Goal: Task Accomplishment & Management: Manage account settings

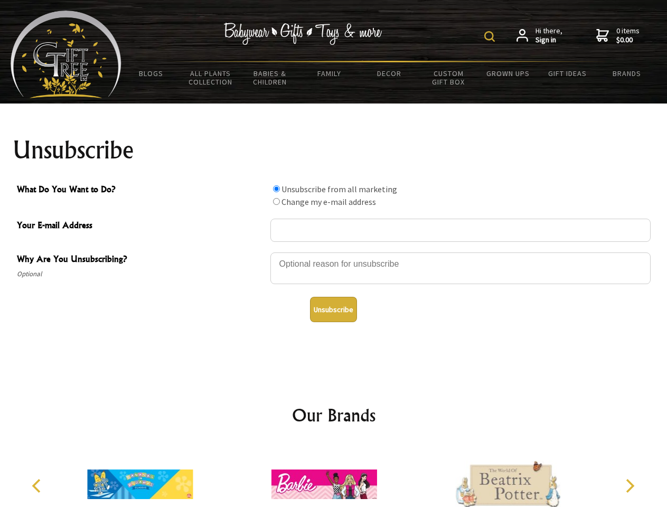
click at [491, 36] on img at bounding box center [489, 36] width 11 height 11
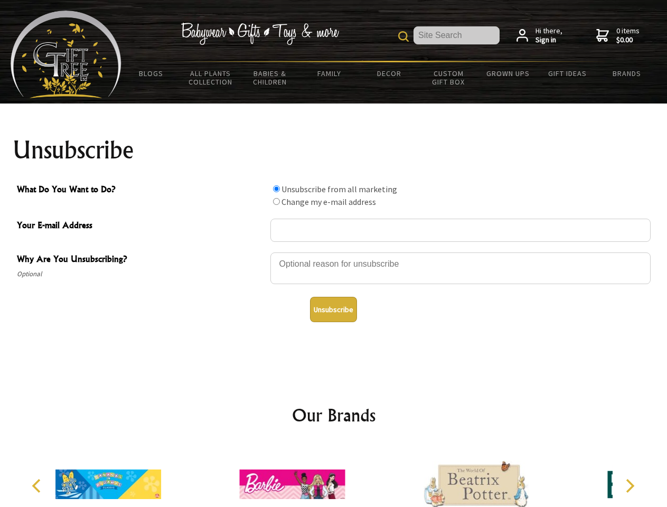
click at [334, 252] on div at bounding box center [460, 269] width 380 height 37
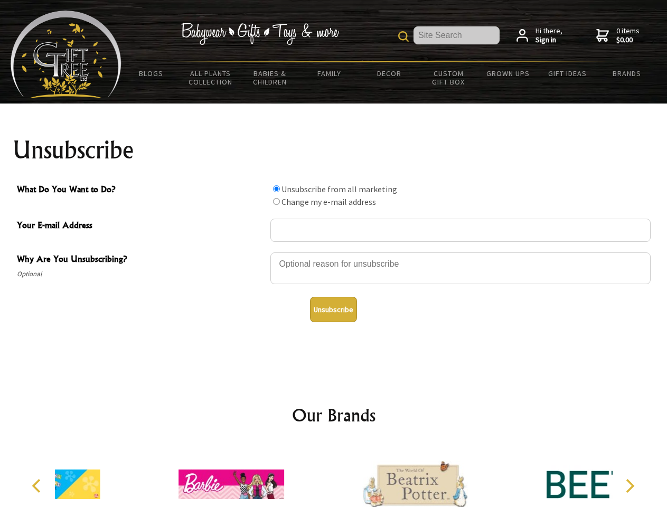
click at [276, 189] on input "What Do You Want to Do?" at bounding box center [276, 188] width 7 height 7
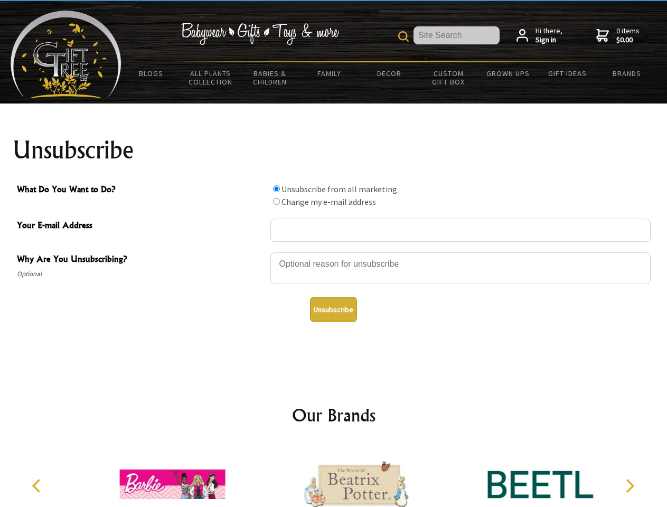
click at [276, 201] on input "What Do You Want to Do?" at bounding box center [276, 201] width 7 height 7
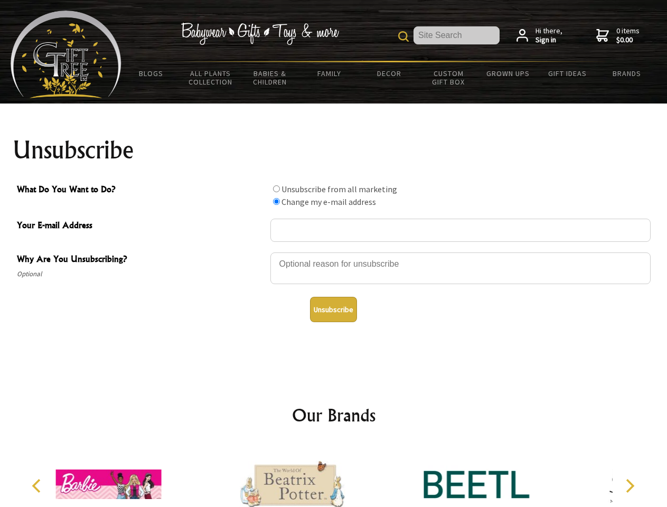
radio input "true"
click at [333, 310] on button "Unsubscribe" at bounding box center [333, 309] width 47 height 25
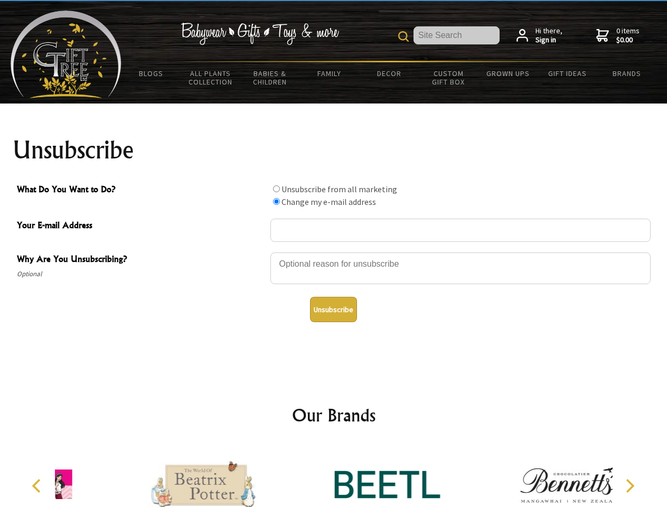
click at [38, 486] on icon "Previous" at bounding box center [38, 486] width 14 height 14
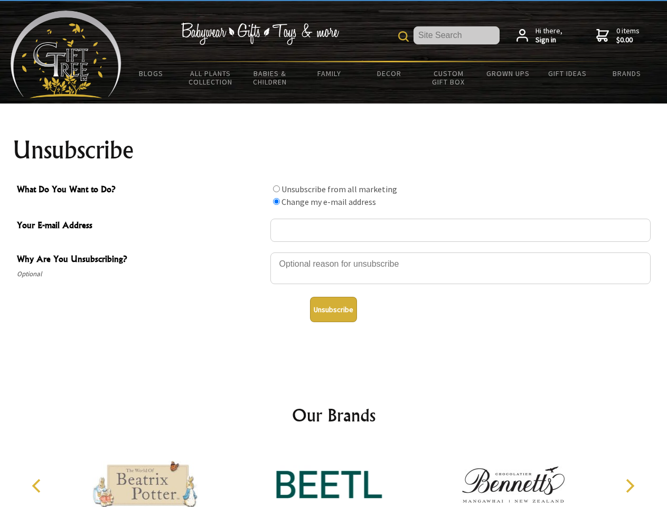
click at [630, 486] on icon "Next" at bounding box center [629, 486] width 14 height 14
